Goal: Transaction & Acquisition: Subscribe to service/newsletter

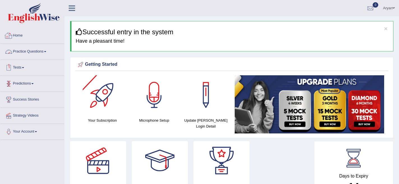
click at [20, 36] on link "Home" at bounding box center [32, 35] width 64 height 14
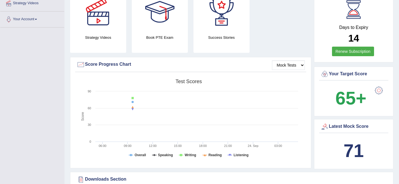
click at [355, 47] on link "Renew Subscription" at bounding box center [353, 52] width 42 height 10
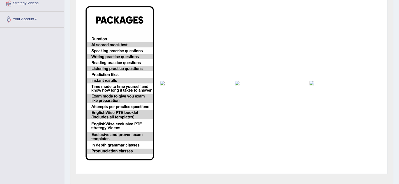
scroll to position [112, 0]
click at [236, 83] on img at bounding box center [269, 83] width 68 height 4
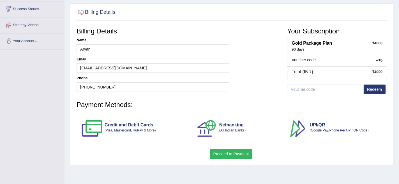
scroll to position [111, 0]
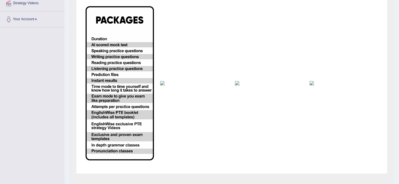
click at [315, 83] on img at bounding box center [344, 83] width 68 height 4
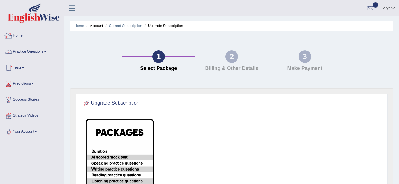
click at [25, 35] on link "Home" at bounding box center [32, 35] width 64 height 14
